Goal: Information Seeking & Learning: Compare options

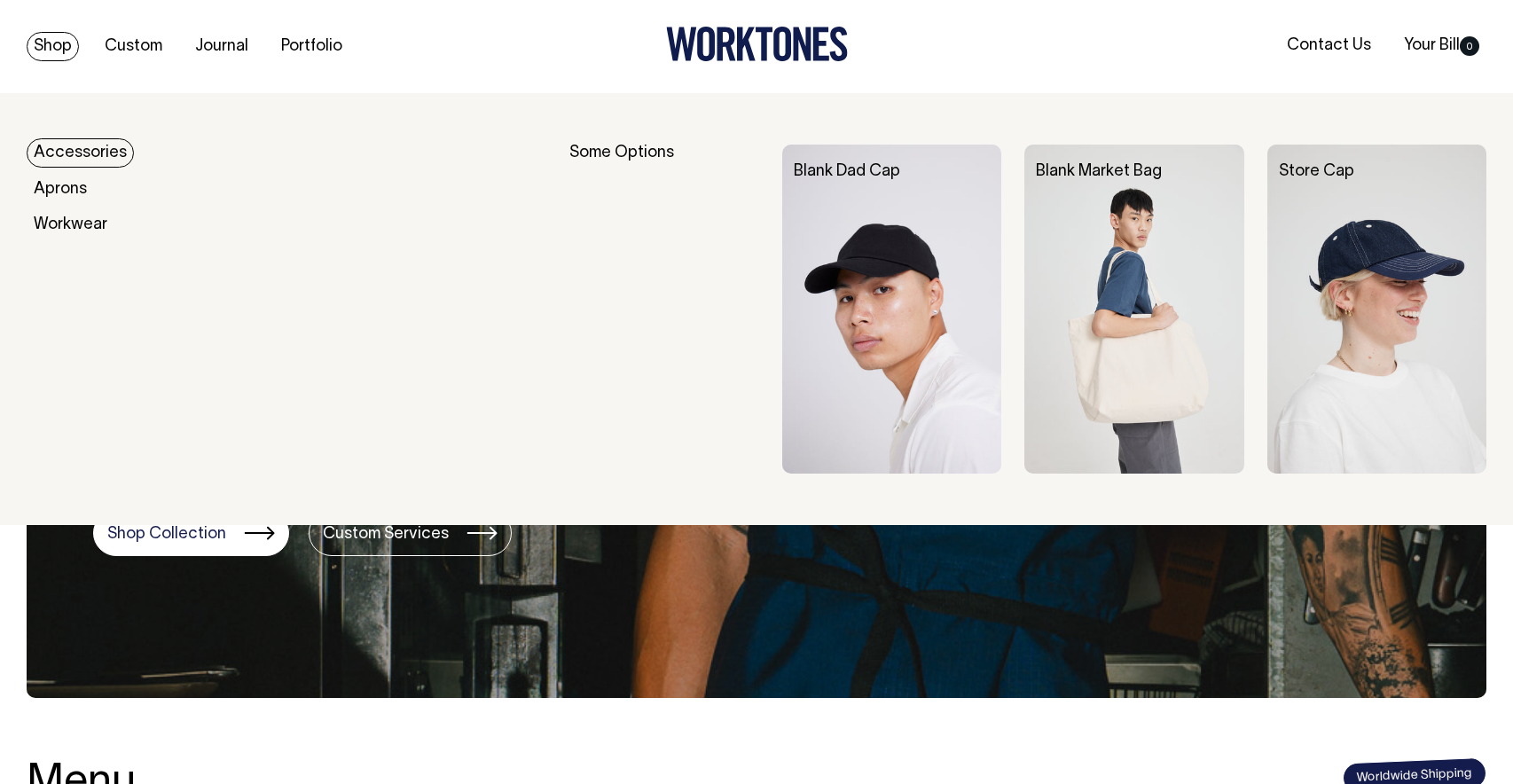
click at [56, 49] on link "Shop" at bounding box center [53, 46] width 53 height 29
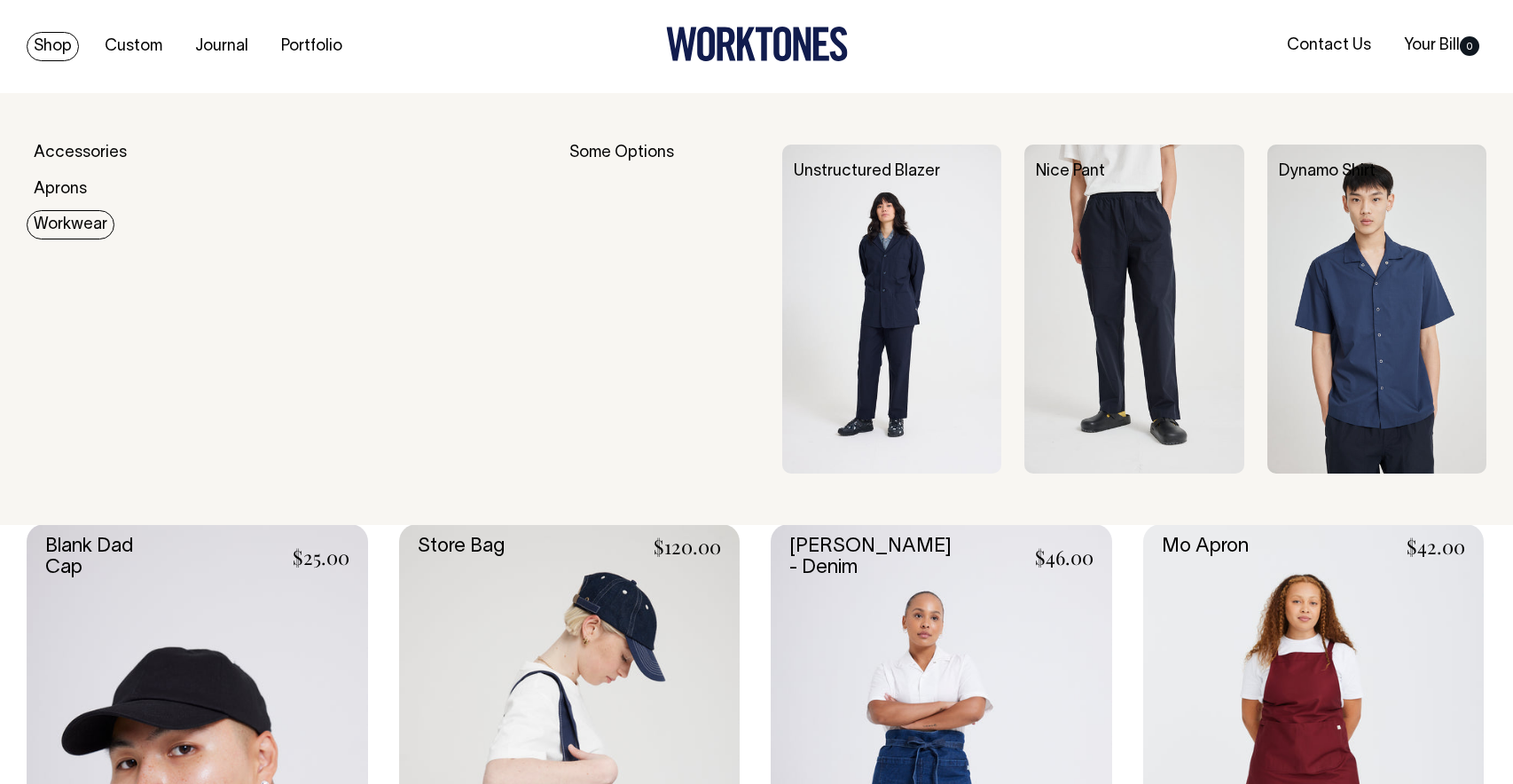
click at [67, 234] on link "Workwear" at bounding box center [70, 224] width 87 height 29
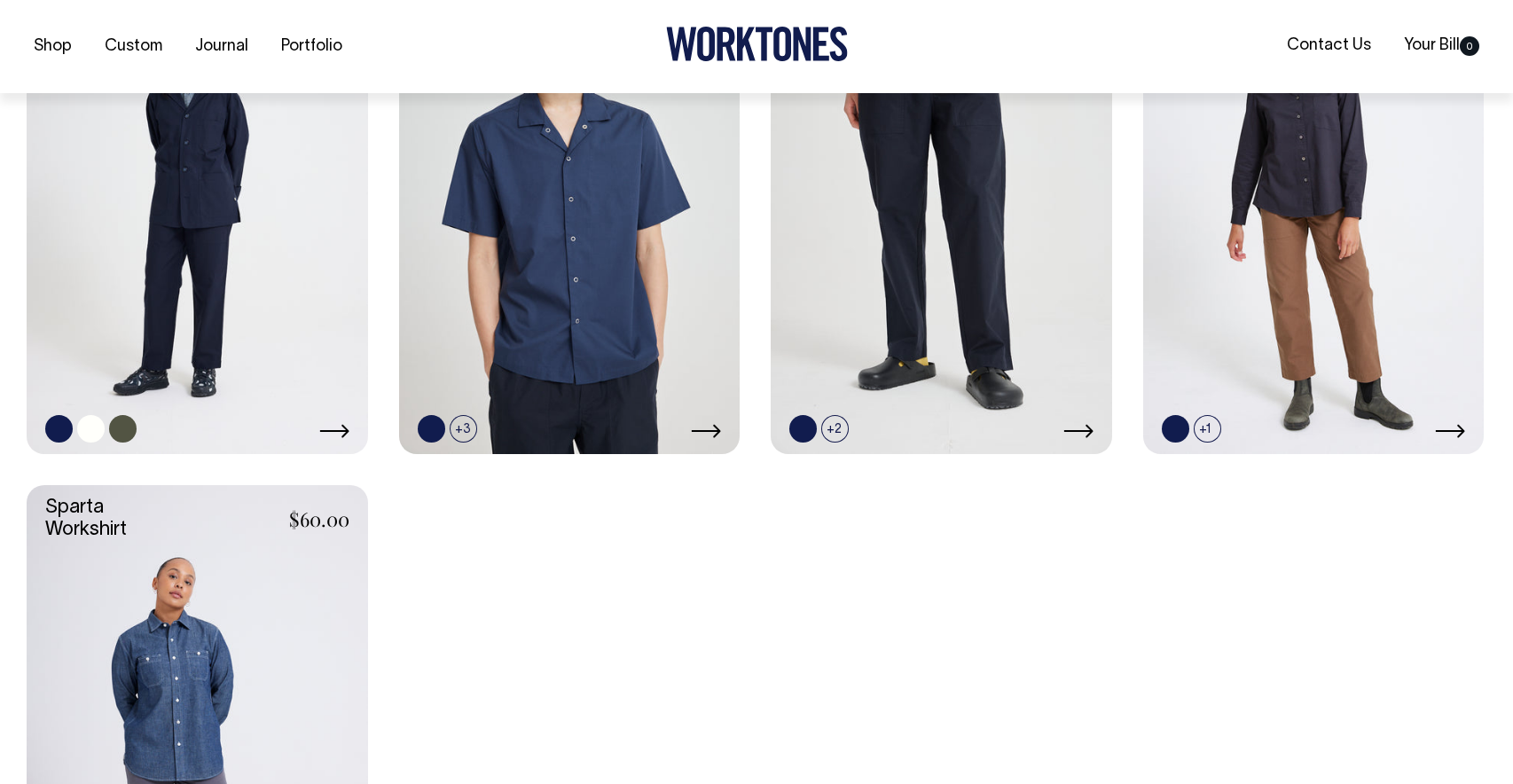
click at [123, 435] on link at bounding box center [123, 429] width 28 height 28
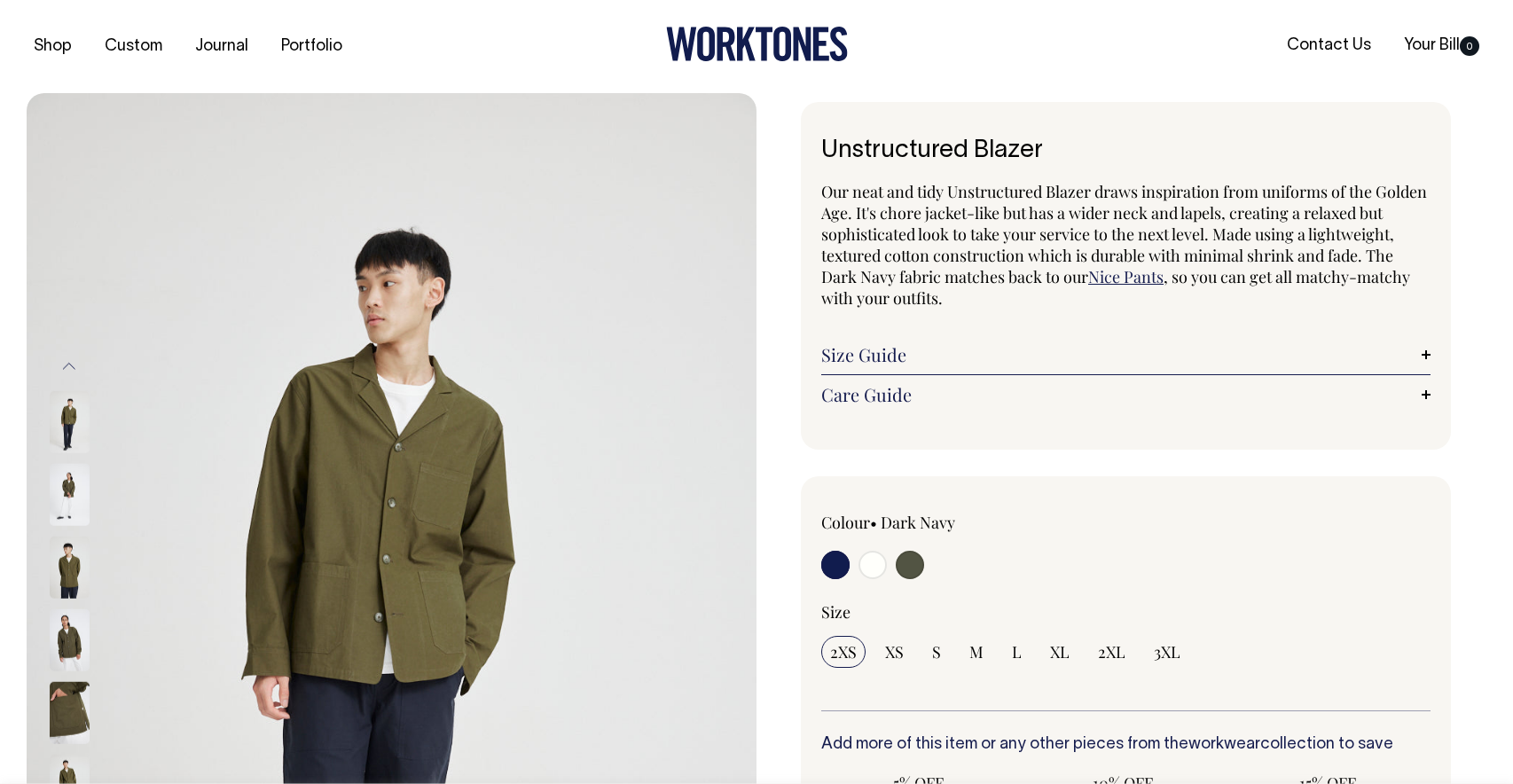
radio input "true"
select select "Olive"
click at [875, 569] on input "radio" at bounding box center [873, 565] width 29 height 29
radio input "true"
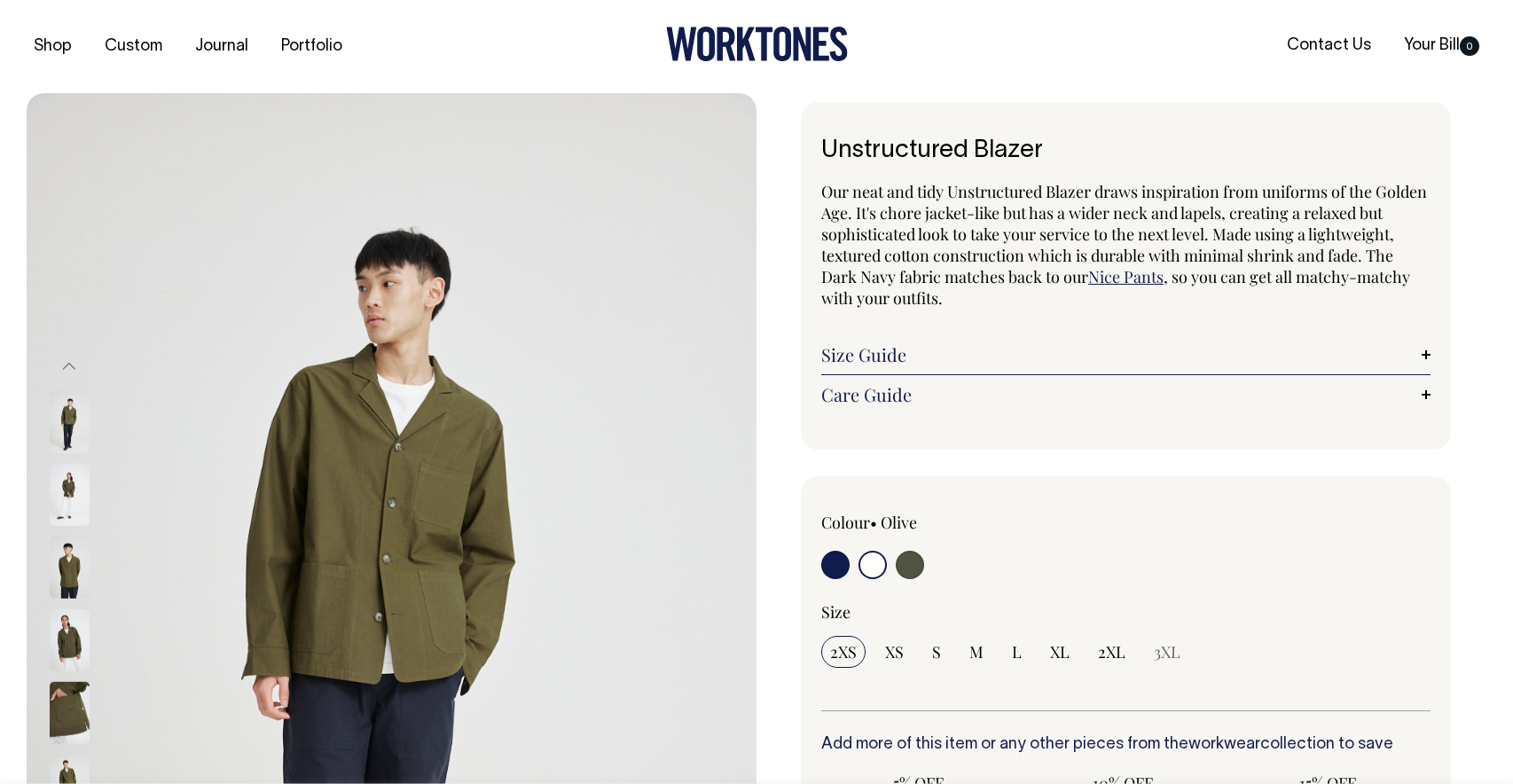
radio input "true"
select select "Off-White"
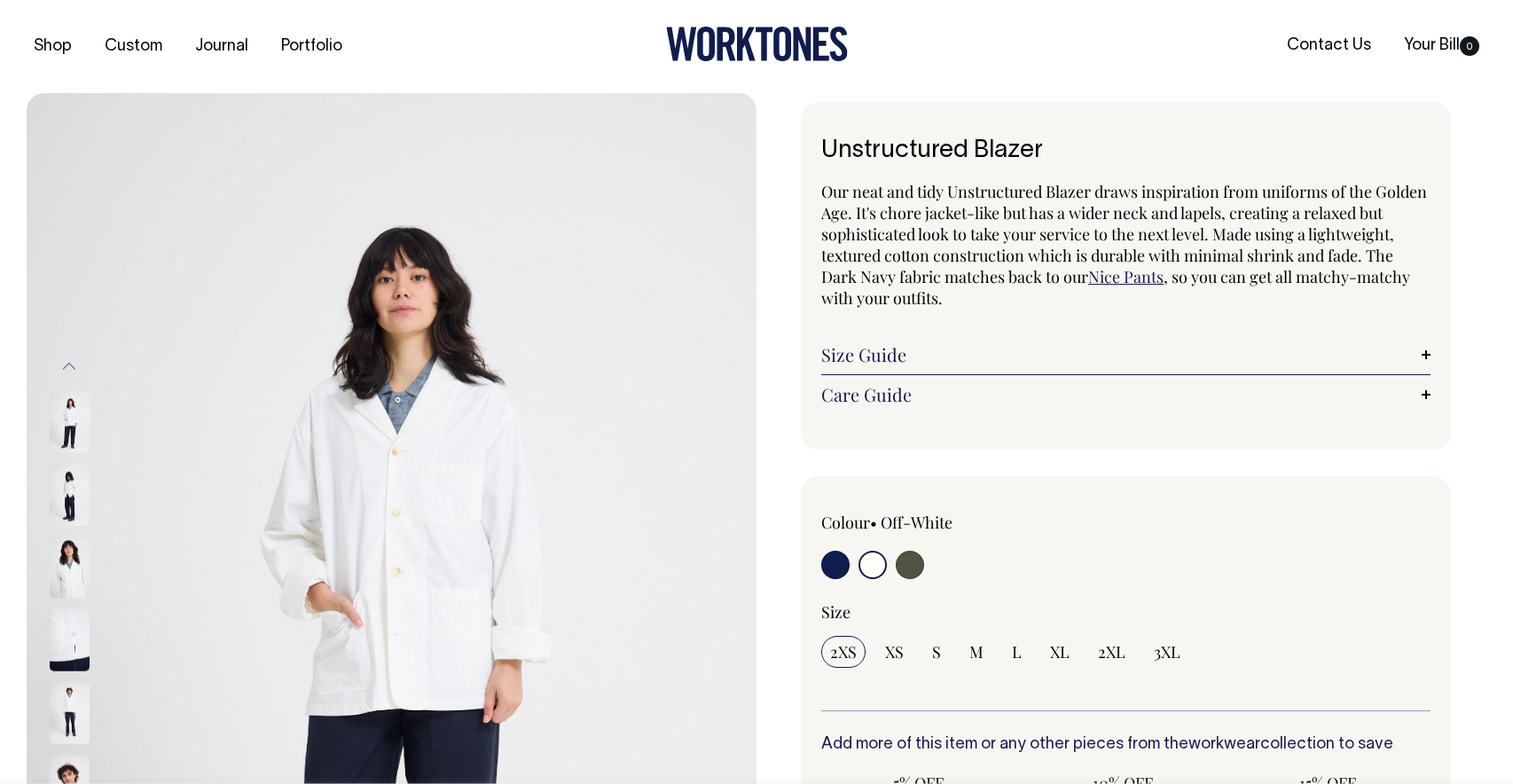
click at [836, 565] on input "radio" at bounding box center [835, 565] width 29 height 29
radio input "true"
select select "Dark Navy"
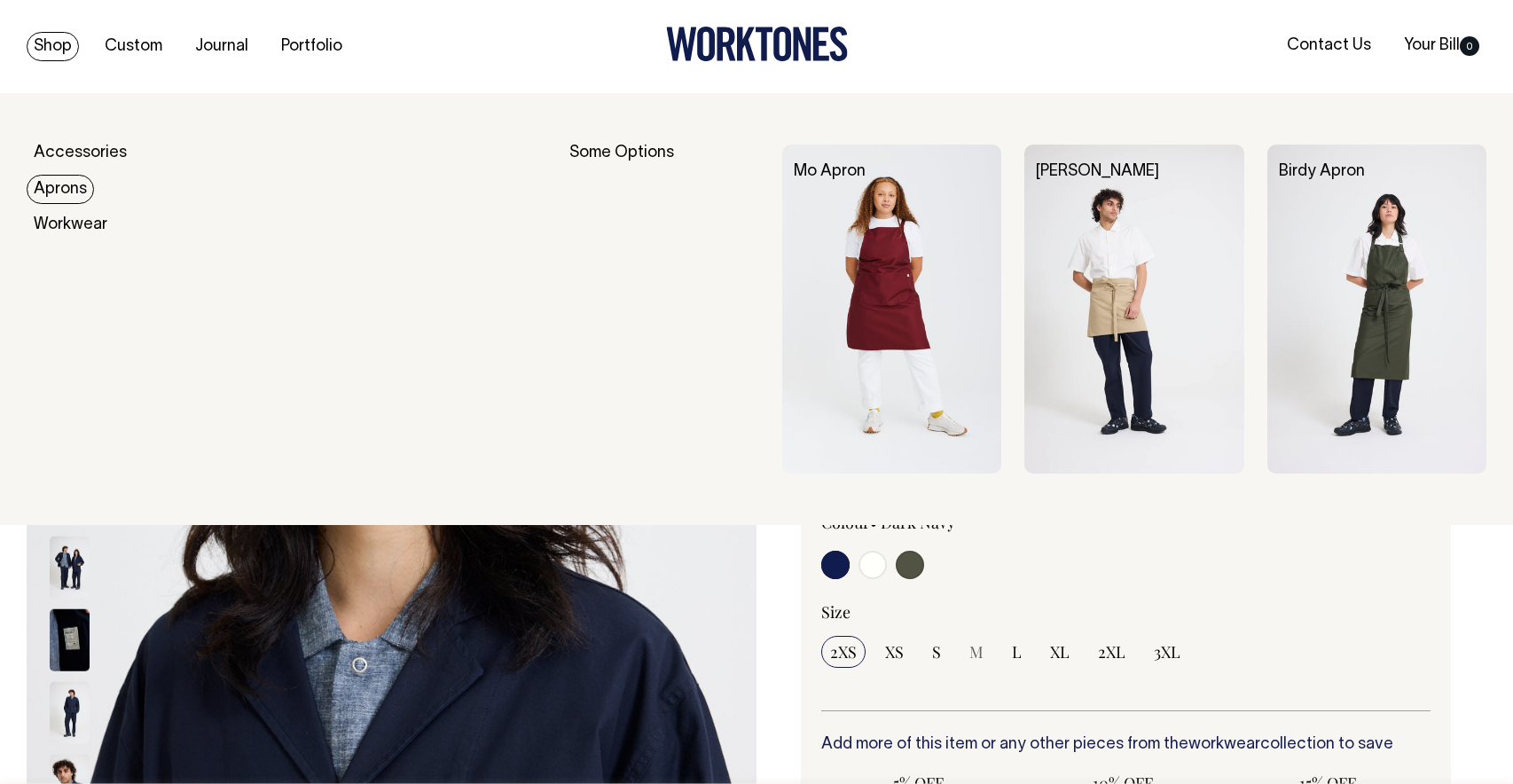
click at [62, 194] on link "Aprons" at bounding box center [61, 189] width 68 height 29
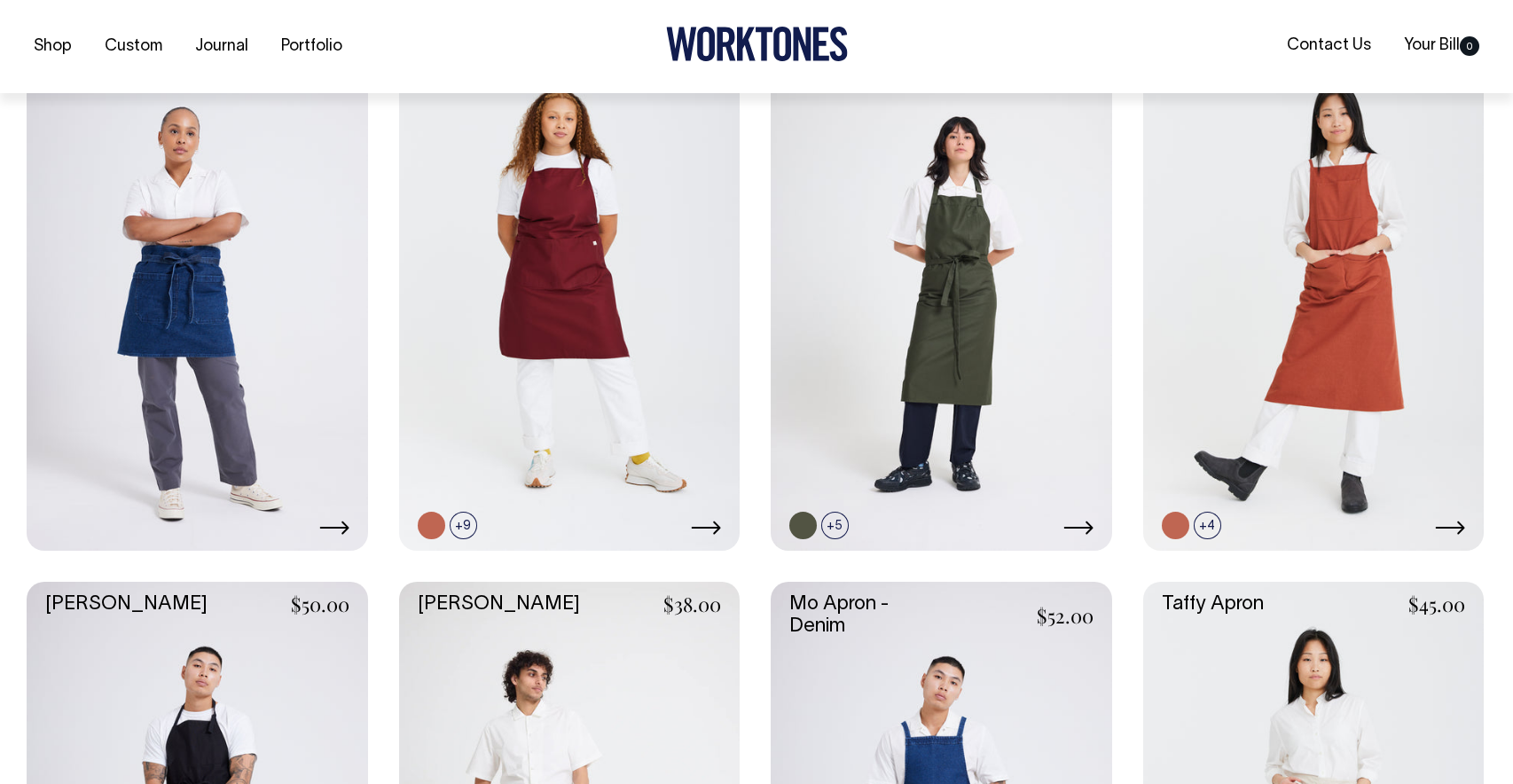
scroll to position [506, 0]
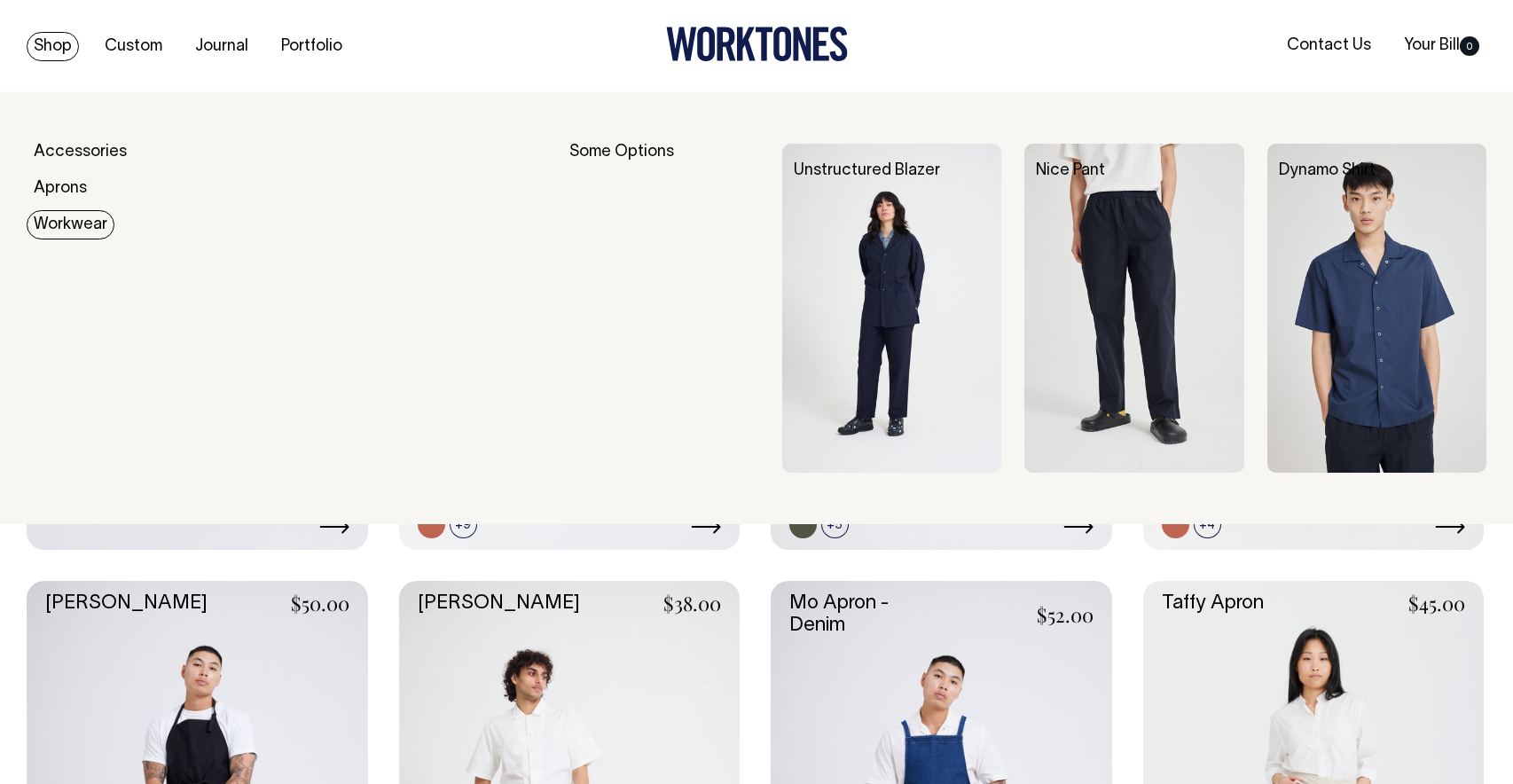
click at [64, 222] on link "Workwear" at bounding box center [70, 224] width 87 height 29
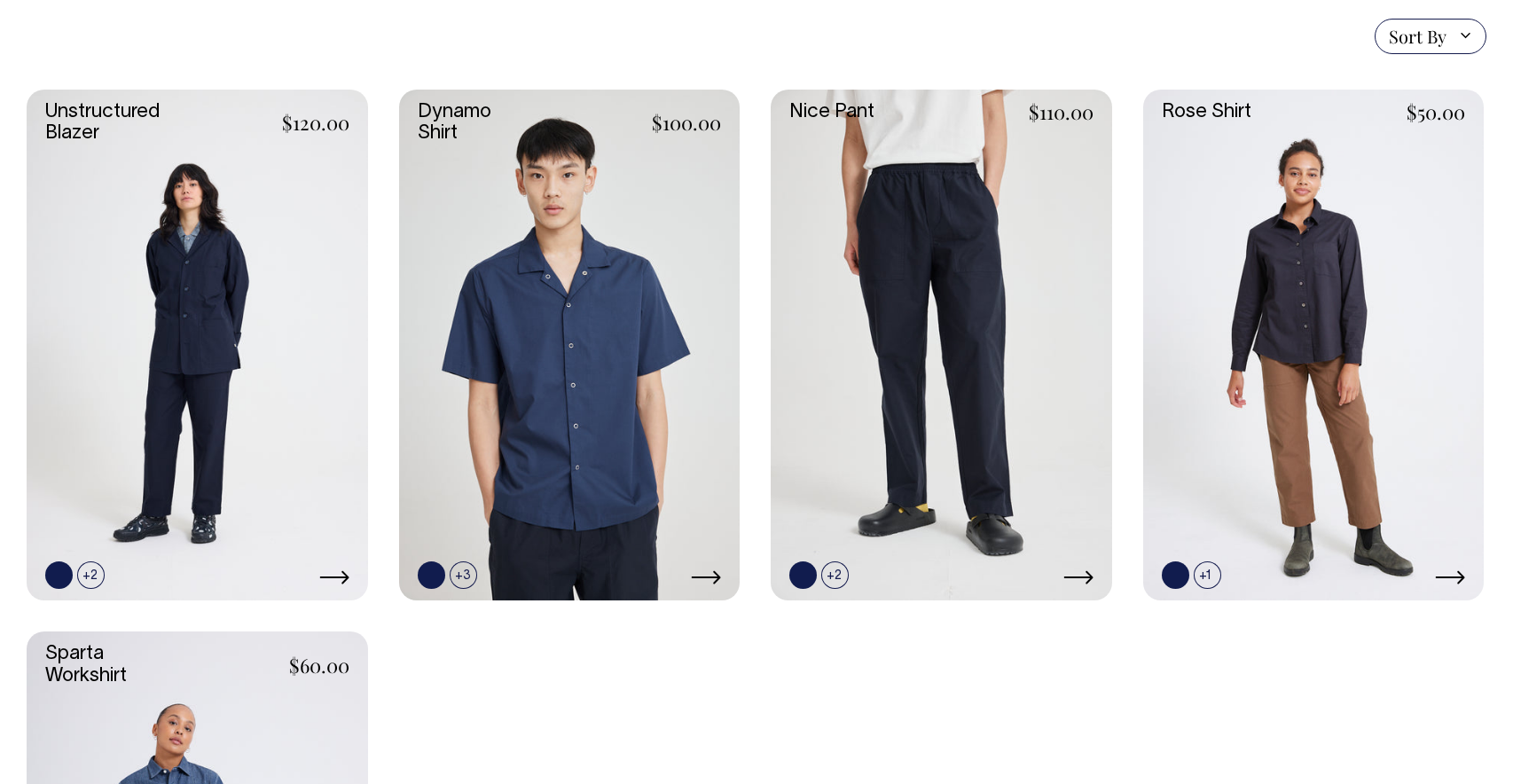
scroll to position [503, 0]
